Goal: Check status: Check status

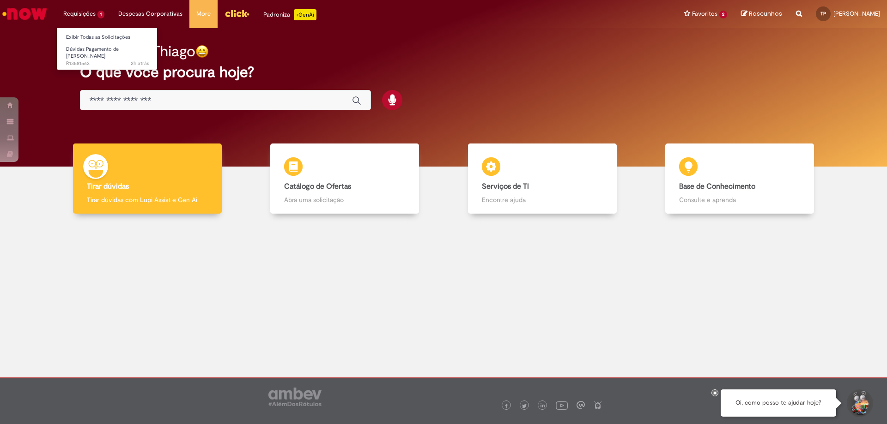
click at [68, 13] on li "Requisições 1 Exibir Todas as Solicitações Dúvidas Pagamento de Salário 2h atrá…" at bounding box center [83, 14] width 55 height 28
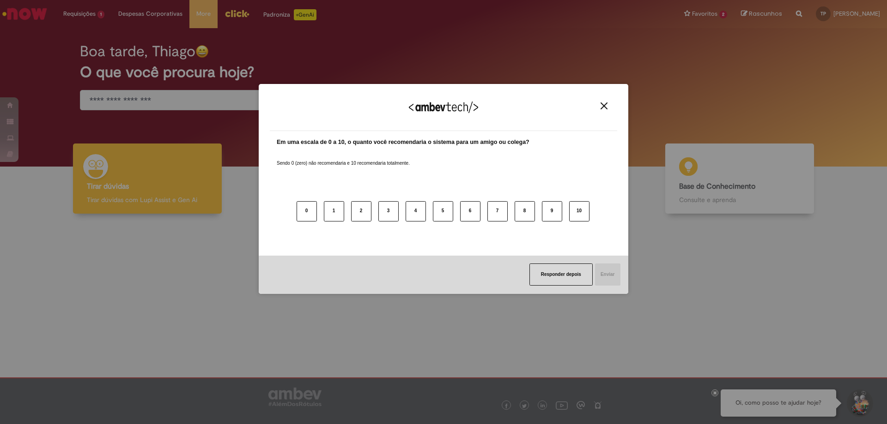
click at [603, 106] on img "Close" at bounding box center [603, 106] width 7 height 7
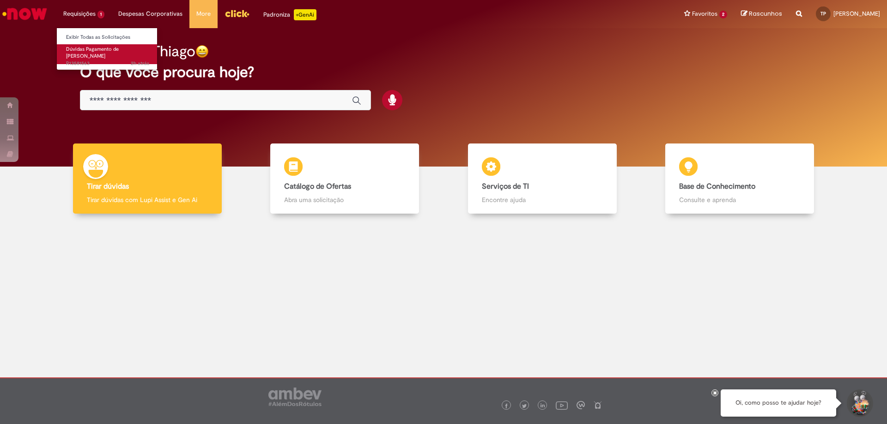
click at [98, 50] on span "Dúvidas Pagamento de [PERSON_NAME]" at bounding box center [92, 53] width 53 height 14
click at [84, 14] on li "Requisições 1 Exibir Todas as Solicitações Dúvidas Pagamento de Salário 2h atrá…" at bounding box center [83, 14] width 55 height 28
click at [84, 60] on span "2h atrás 2 horas atrás R13581563" at bounding box center [107, 63] width 83 height 7
click at [92, 15] on li "Requisições 1 Exibir Todas as Solicitações Dúvidas Pagamento de [PERSON_NAME] 3…" at bounding box center [83, 14] width 55 height 28
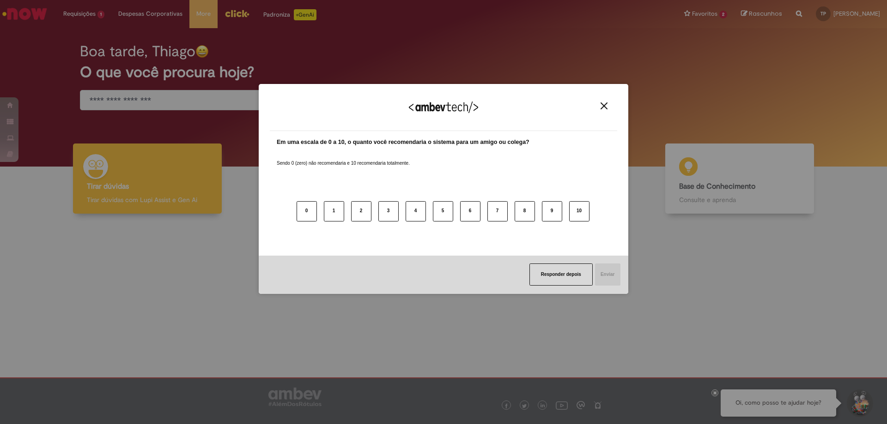
click at [88, 49] on div "Agradecemos seu feedback! Em uma escala de 0 a 10, o quanto você recomendaria o…" at bounding box center [443, 212] width 887 height 424
click at [595, 107] on div "Agradecemos seu feedback!" at bounding box center [443, 113] width 347 height 36
click at [602, 106] on img "Close" at bounding box center [603, 106] width 7 height 7
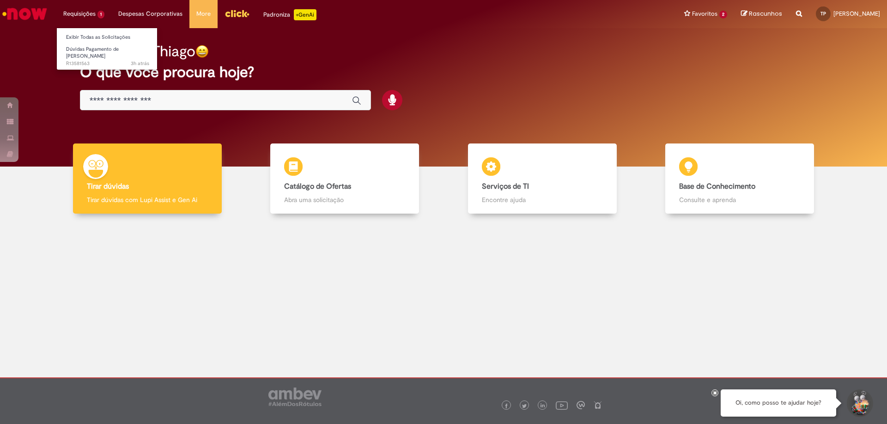
click at [71, 12] on li "Requisições 1 Exibir Todas as Solicitações Dúvidas Pagamento de [PERSON_NAME] 3…" at bounding box center [83, 14] width 55 height 28
click at [81, 48] on span "Dúvidas Pagamento de [PERSON_NAME]" at bounding box center [92, 53] width 53 height 14
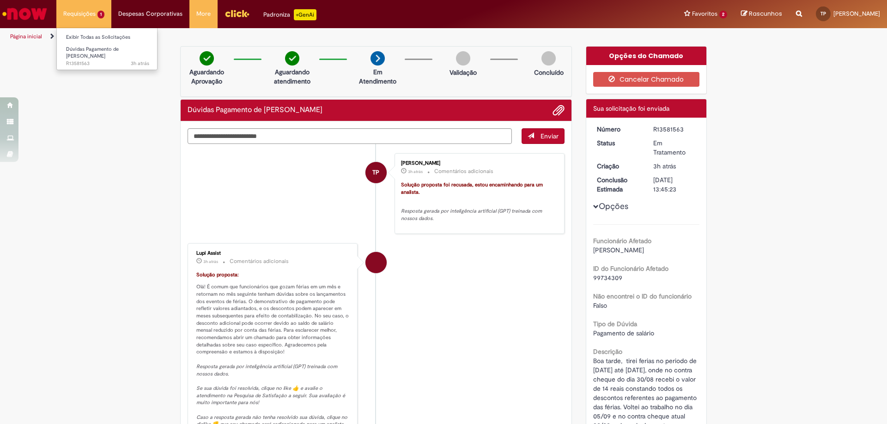
click at [87, 9] on li "Requisições 1 Exibir Todas as Solicitações Dúvidas Pagamento de [PERSON_NAME] 3…" at bounding box center [83, 14] width 55 height 28
click at [37, 10] on img "Ir para a Homepage" at bounding box center [25, 14] width 48 height 18
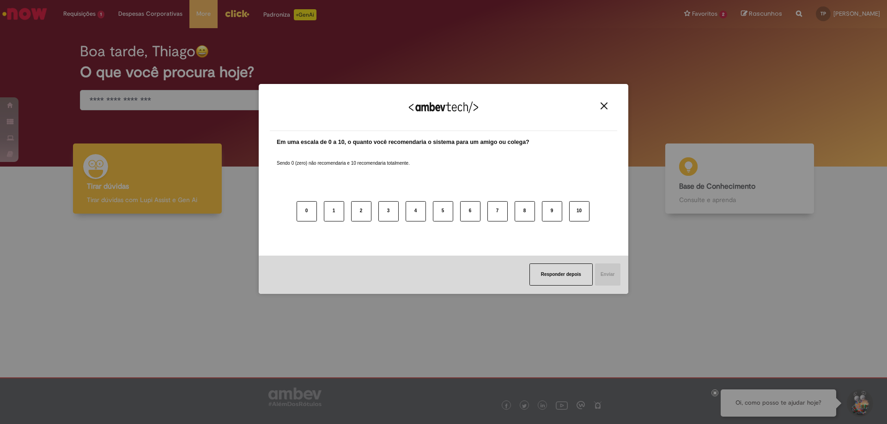
click at [600, 102] on button "Close" at bounding box center [604, 106] width 12 height 8
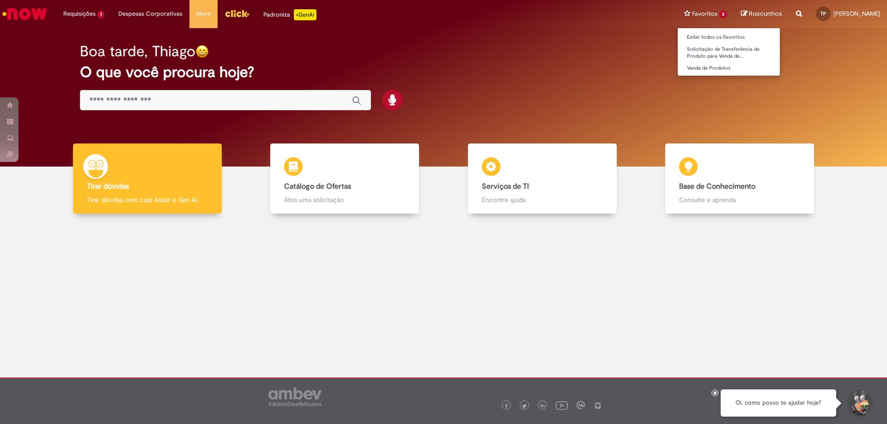
click at [677, 16] on li "Favoritos 2 Exibir todos os Favoritos Solicitação de Transferência de Produto p…" at bounding box center [705, 14] width 57 height 28
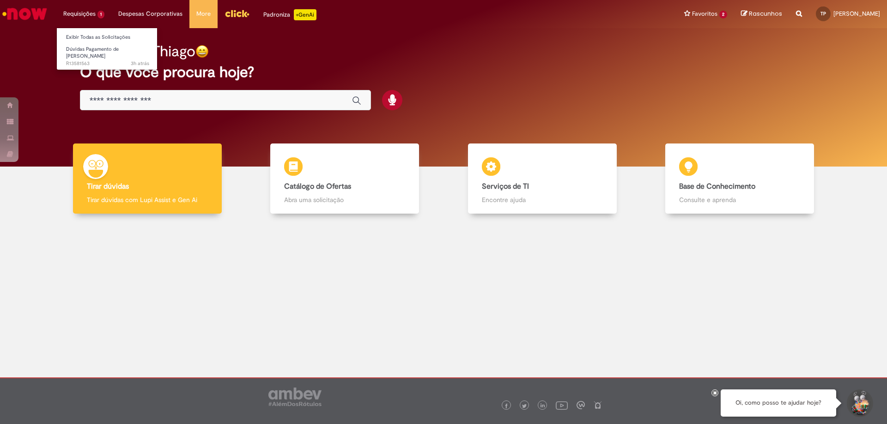
click at [91, 14] on li "Requisições 1 Exibir Todas as Solicitações Dúvidas Pagamento de [PERSON_NAME] 3…" at bounding box center [83, 14] width 55 height 28
click at [84, 41] on link "Exibir Todas as Solicitações" at bounding box center [108, 37] width 102 height 10
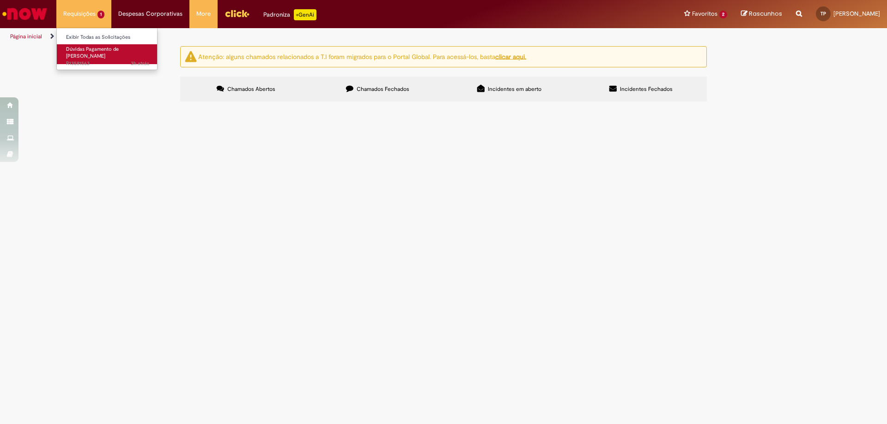
click at [80, 49] on span "Dúvidas Pagamento de [PERSON_NAME]" at bounding box center [92, 53] width 53 height 14
click at [82, 47] on span "Dúvidas Pagamento de [PERSON_NAME]" at bounding box center [92, 53] width 53 height 14
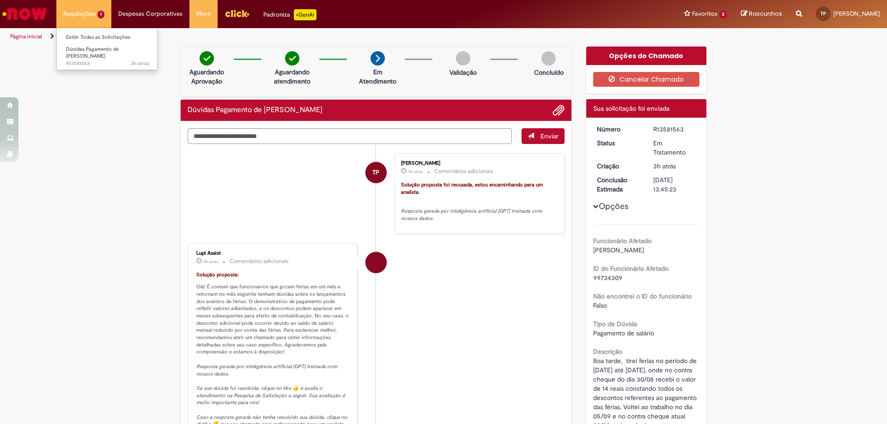
click at [95, 14] on li "Requisições 1 Exibir Todas as Solicitações Dúvidas Pagamento de [PERSON_NAME] 3…" at bounding box center [83, 14] width 55 height 28
